Goal: Information Seeking & Learning: Learn about a topic

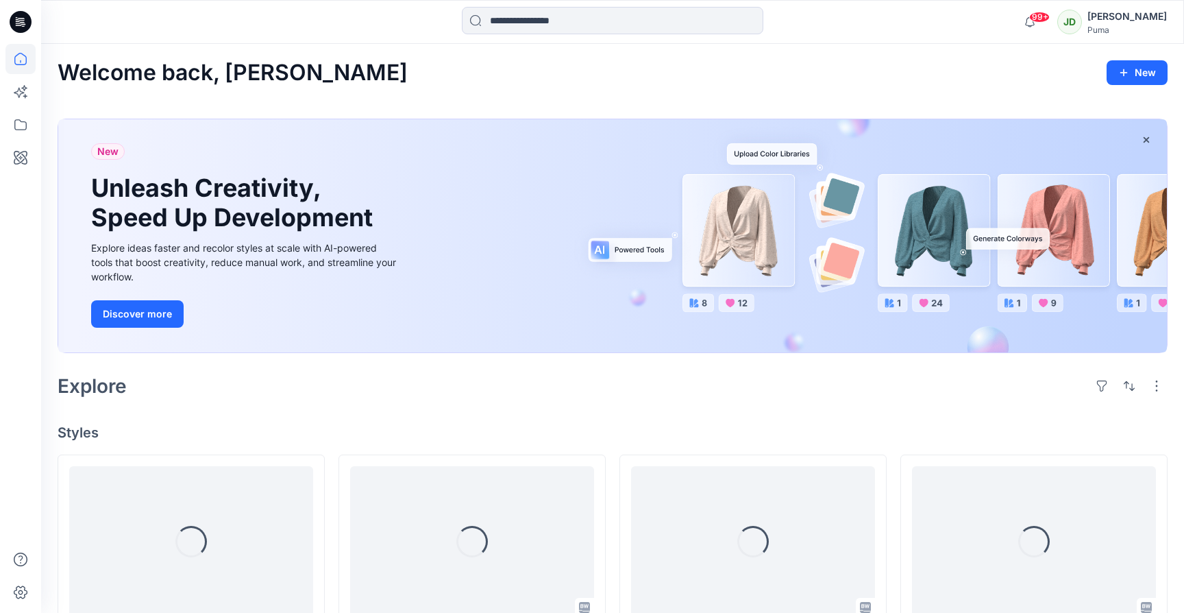
click at [554, 37] on div "99+ Notifications [PERSON_NAME] M shared PKF_607264_Block in SS25 Customization…" at bounding box center [612, 22] width 1143 height 44
click at [535, 23] on input at bounding box center [613, 20] width 302 height 27
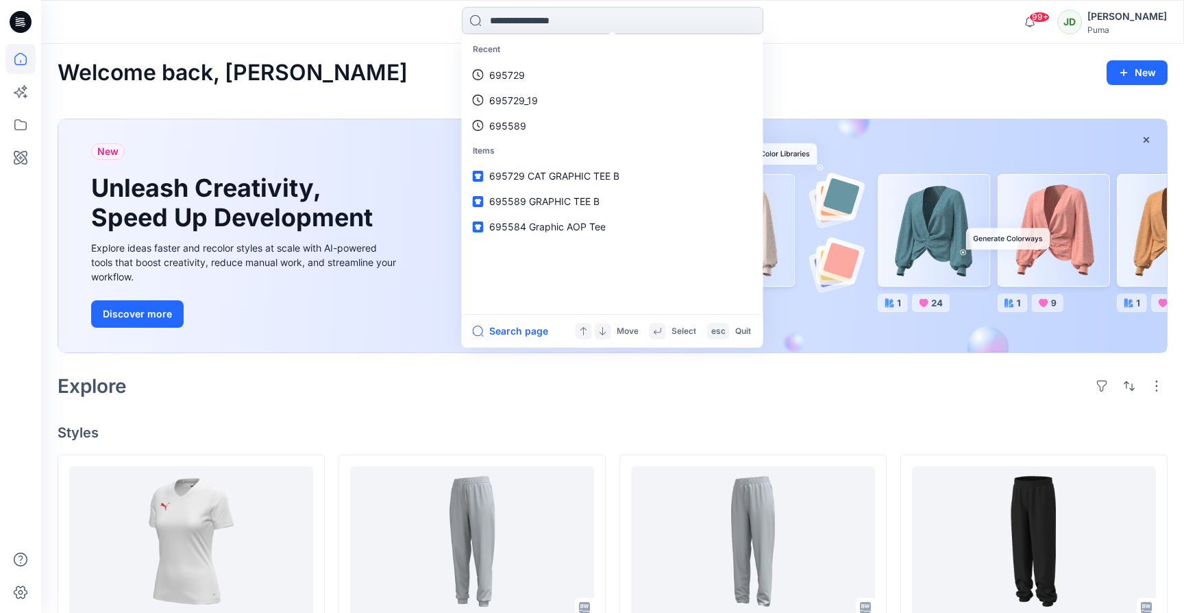
paste input "******"
type input "******"
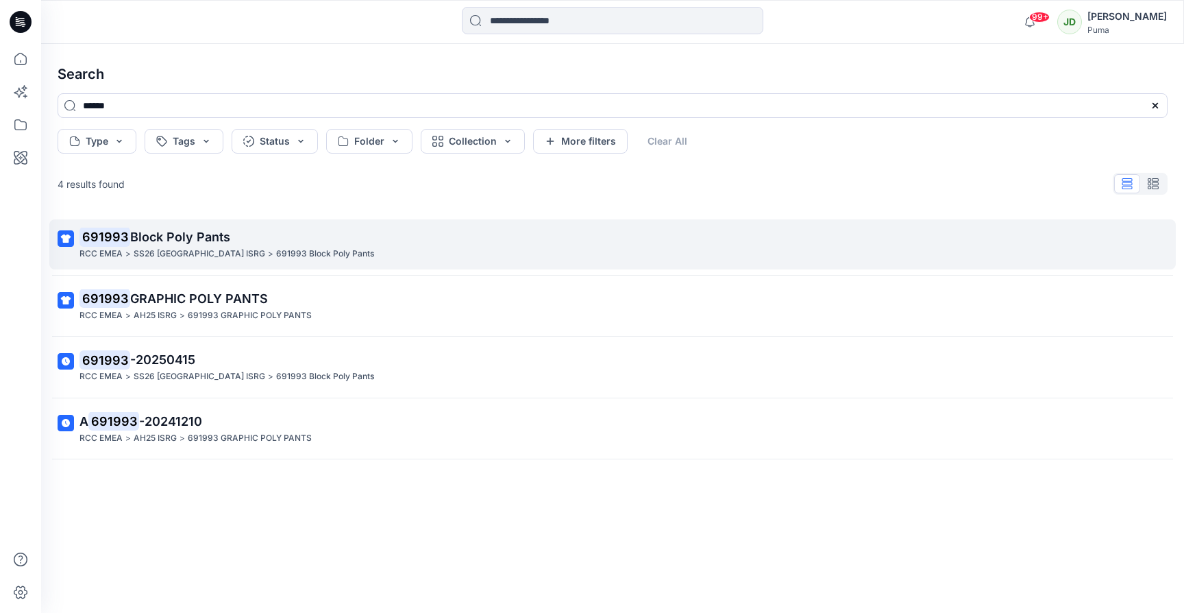
click at [169, 238] on span "Block Poly Pants" at bounding box center [180, 237] width 100 height 14
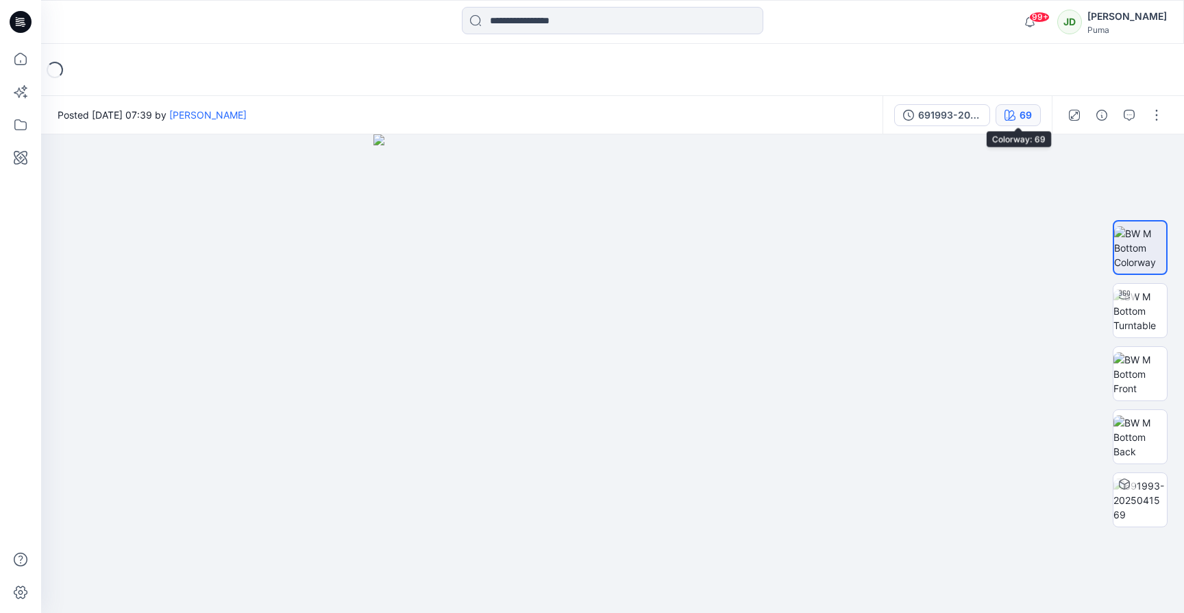
click at [1017, 120] on button "69" at bounding box center [1018, 115] width 45 height 22
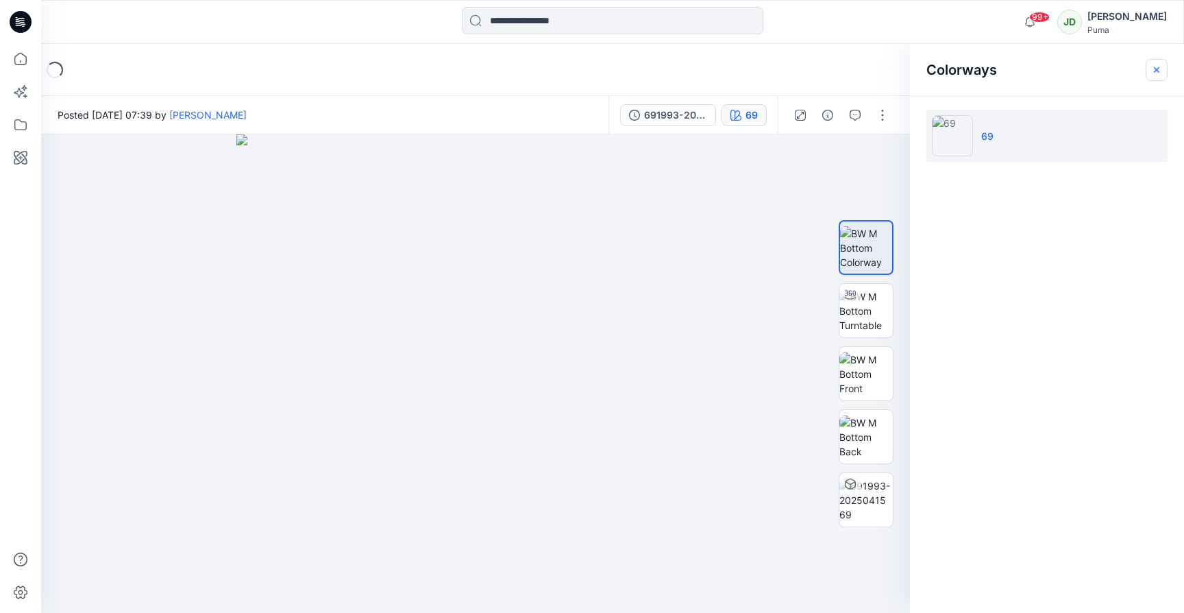
click at [1153, 73] on icon "button" at bounding box center [1156, 69] width 11 height 11
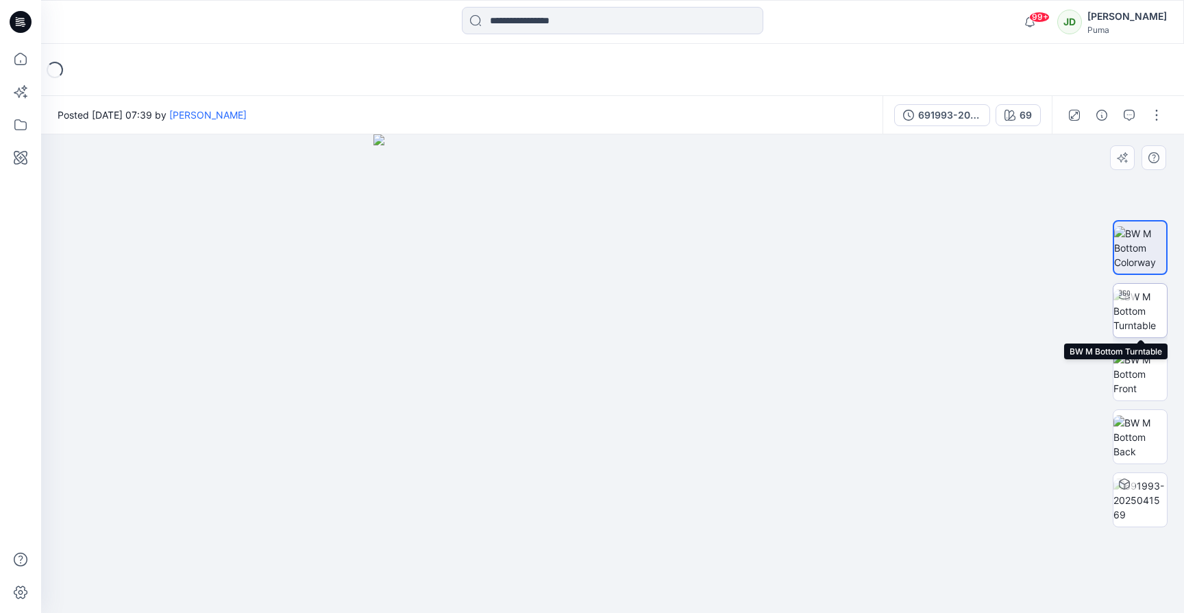
click at [1140, 315] on img at bounding box center [1140, 310] width 53 height 43
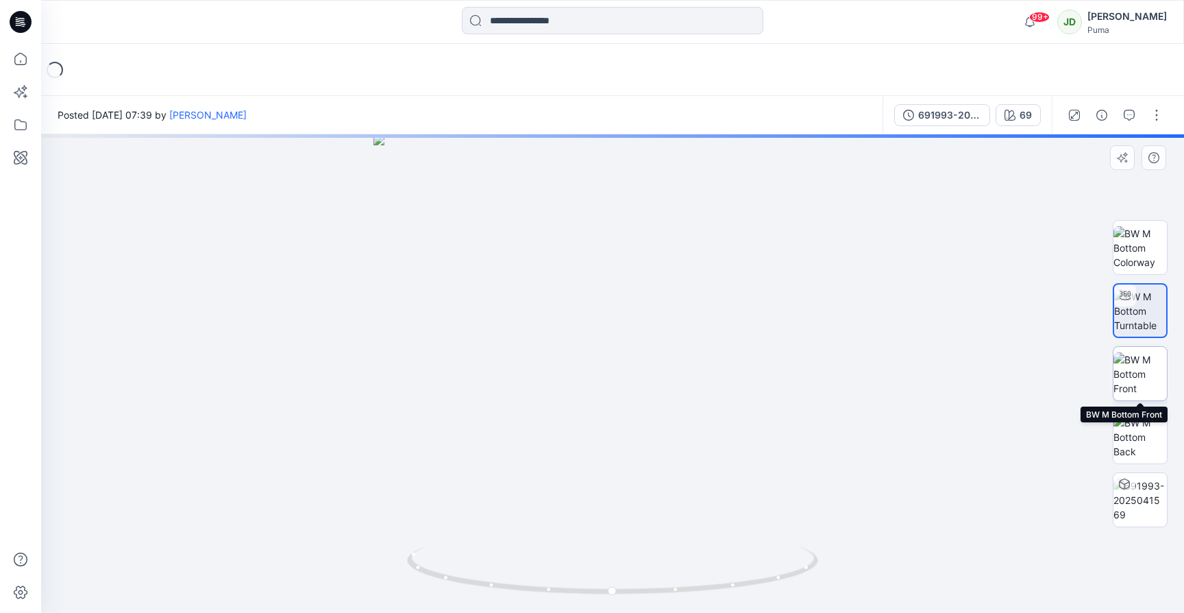
click at [1149, 368] on img at bounding box center [1140, 373] width 53 height 43
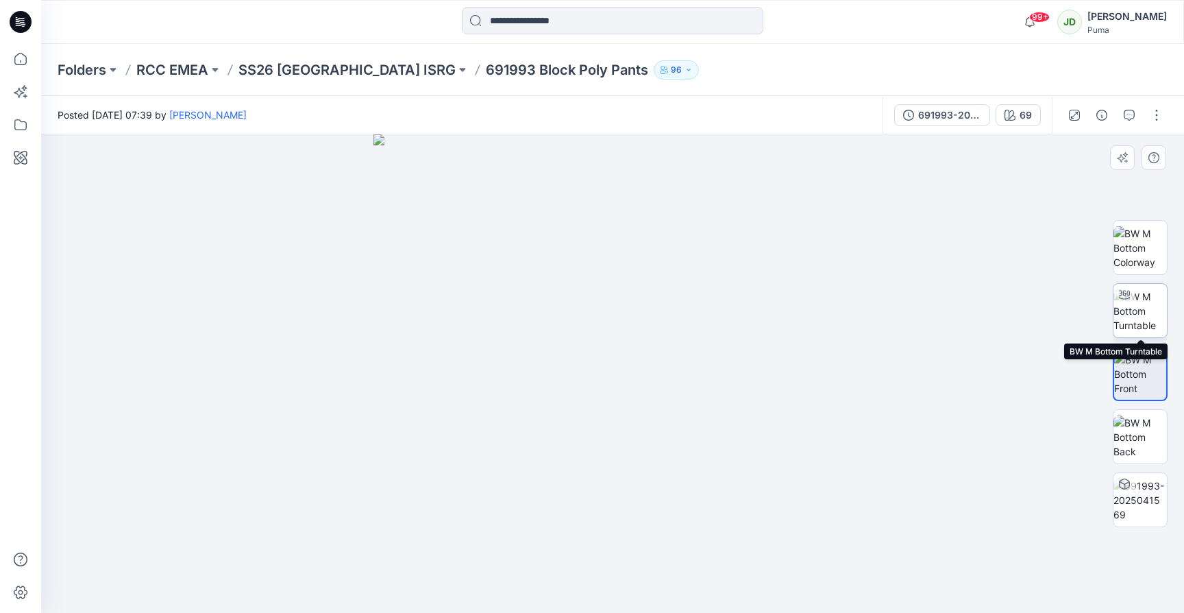
click at [1148, 315] on img at bounding box center [1140, 310] width 53 height 43
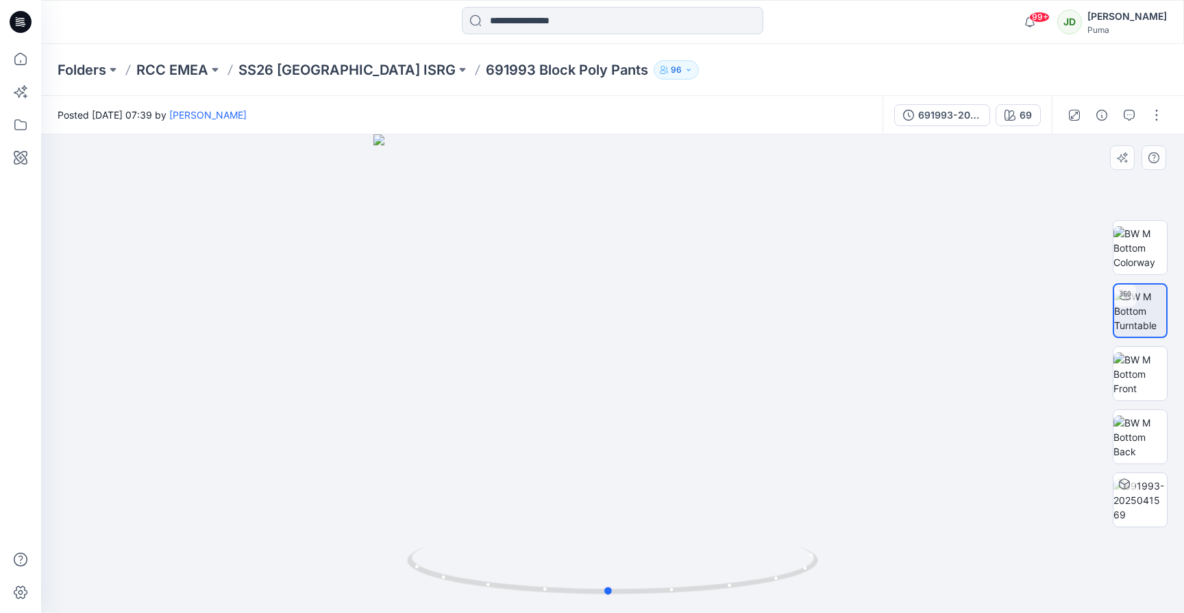
drag, startPoint x: 648, startPoint y: 506, endPoint x: 643, endPoint y: 500, distance: 8.4
click at [644, 500] on div at bounding box center [612, 373] width 1143 height 478
click at [1162, 445] on img at bounding box center [1140, 436] width 53 height 43
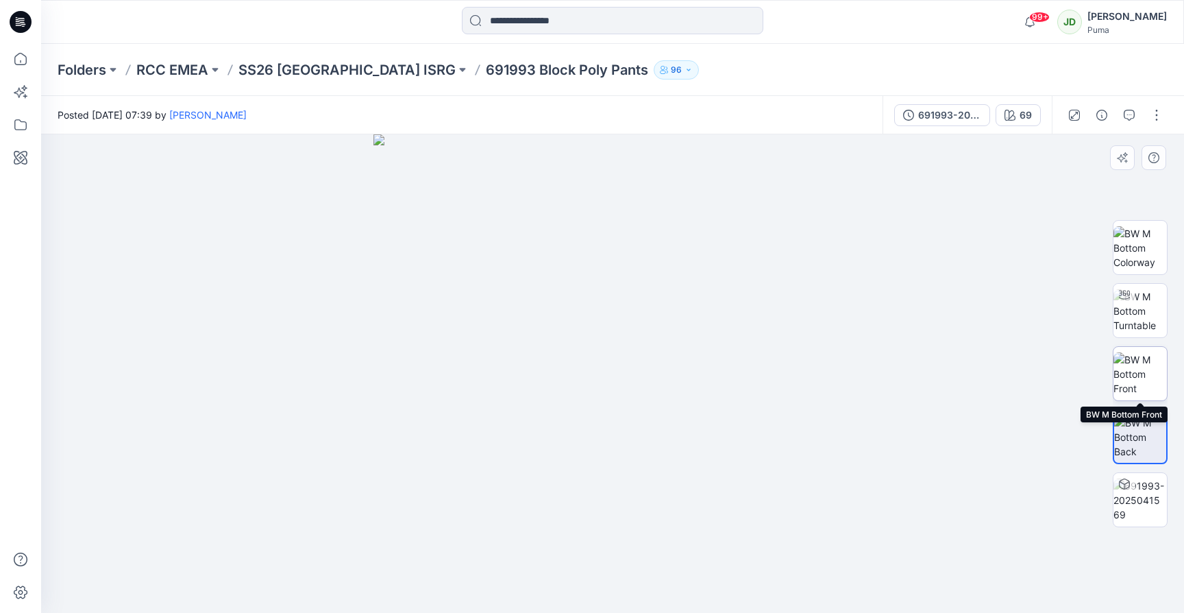
click at [1147, 372] on img at bounding box center [1140, 373] width 53 height 43
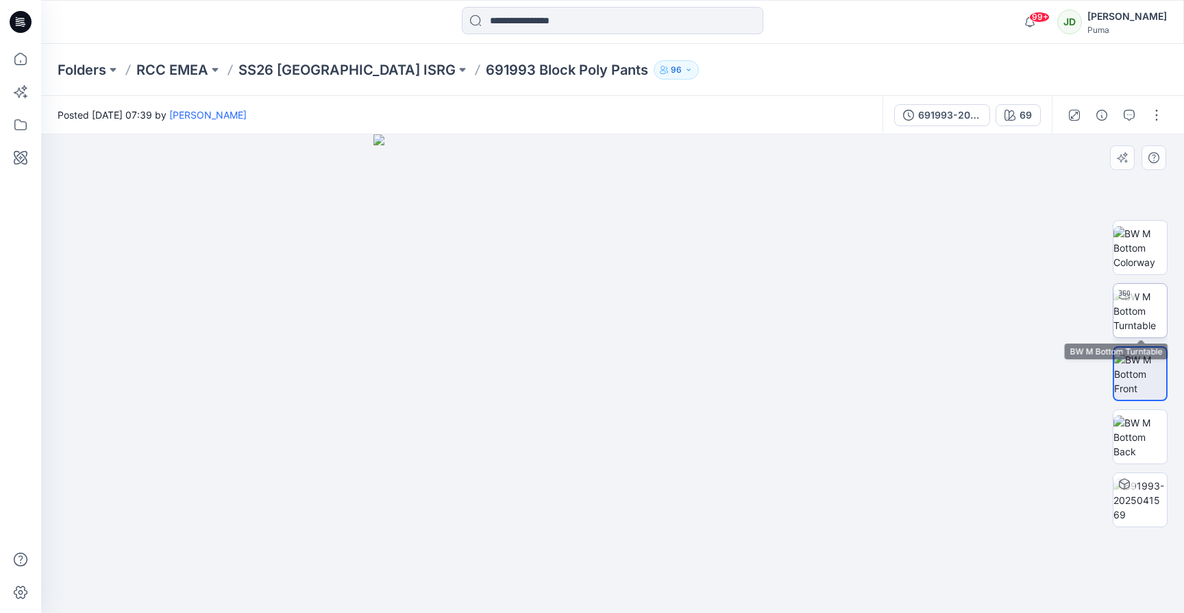
click at [1144, 316] on img at bounding box center [1140, 310] width 53 height 43
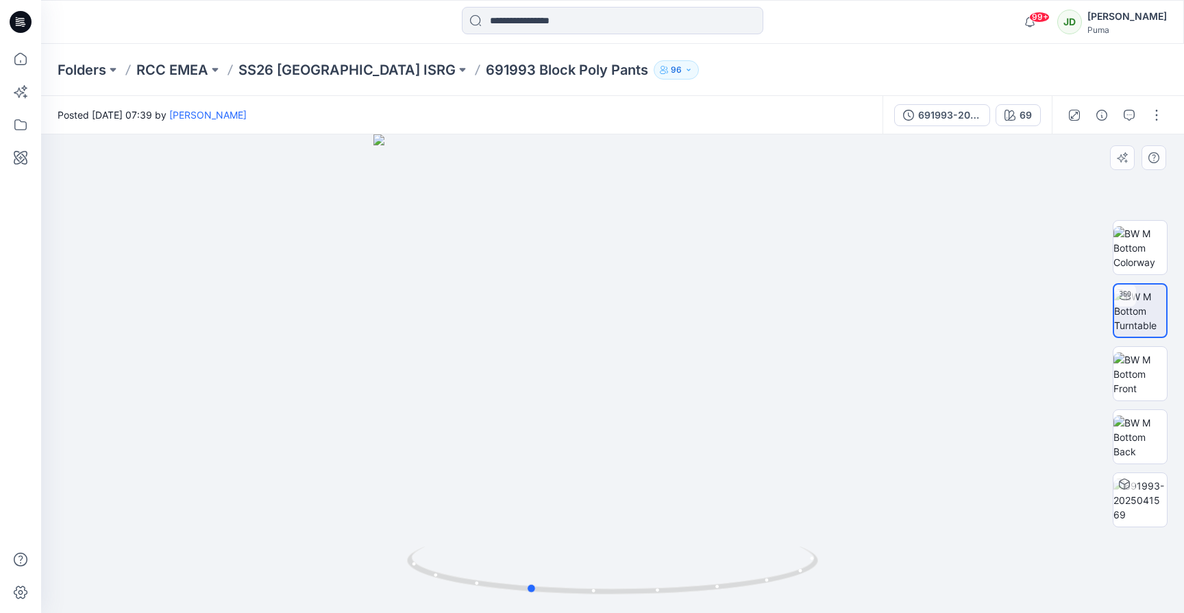
drag, startPoint x: 683, startPoint y: 376, endPoint x: 600, endPoint y: 387, distance: 83.6
click at [600, 387] on div at bounding box center [612, 373] width 1143 height 478
click at [1142, 446] on img at bounding box center [1140, 436] width 53 height 43
